Goal: Register for event/course

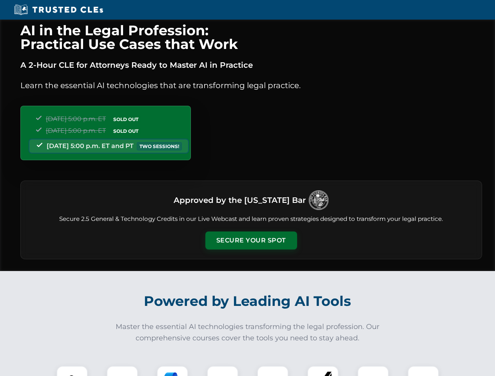
click at [251, 241] on button "Secure Your Spot" at bounding box center [251, 241] width 92 height 18
click at [72, 371] on img at bounding box center [72, 382] width 23 height 23
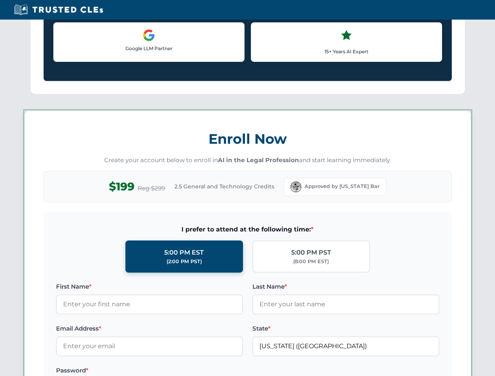
click at [173, 371] on label "Password *" at bounding box center [149, 370] width 187 height 9
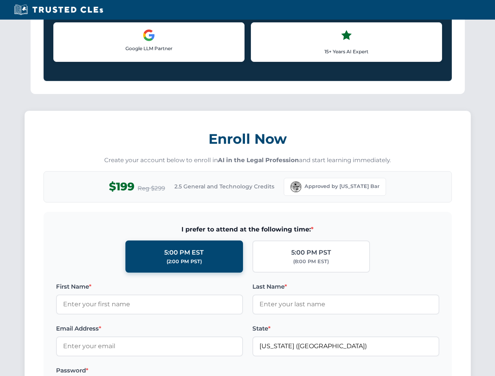
scroll to position [770, 0]
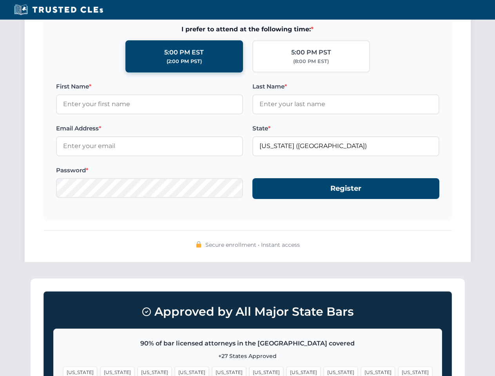
click at [361, 371] on span "[US_STATE]" at bounding box center [378, 372] width 34 height 11
